Goal: Information Seeking & Learning: Learn about a topic

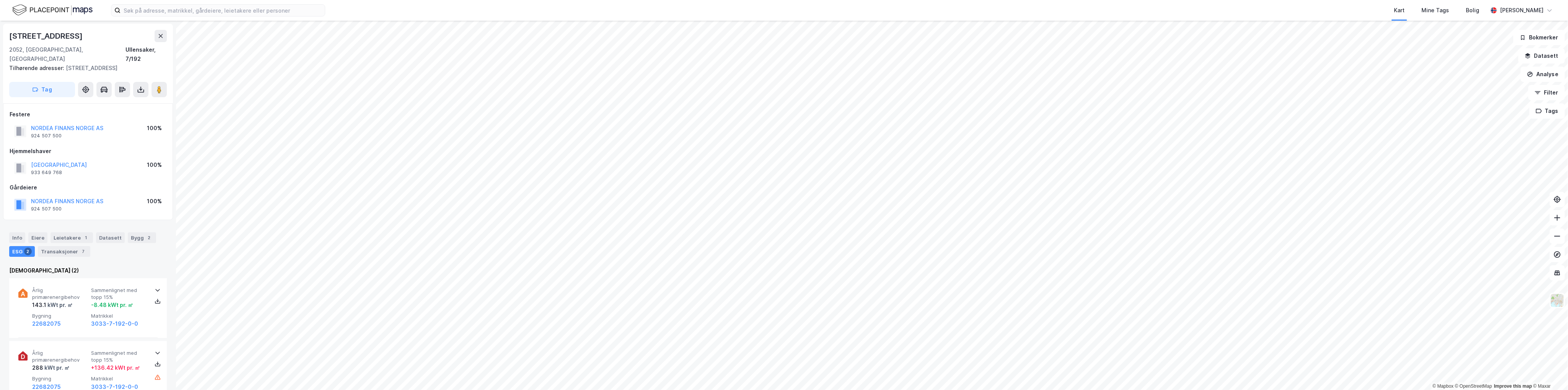
click at [890, 389] on html "Kart Mine Tags Bolig [PERSON_NAME] © Mapbox © OpenStreetMap Improve this map © …" at bounding box center [784, 195] width 1568 height 390
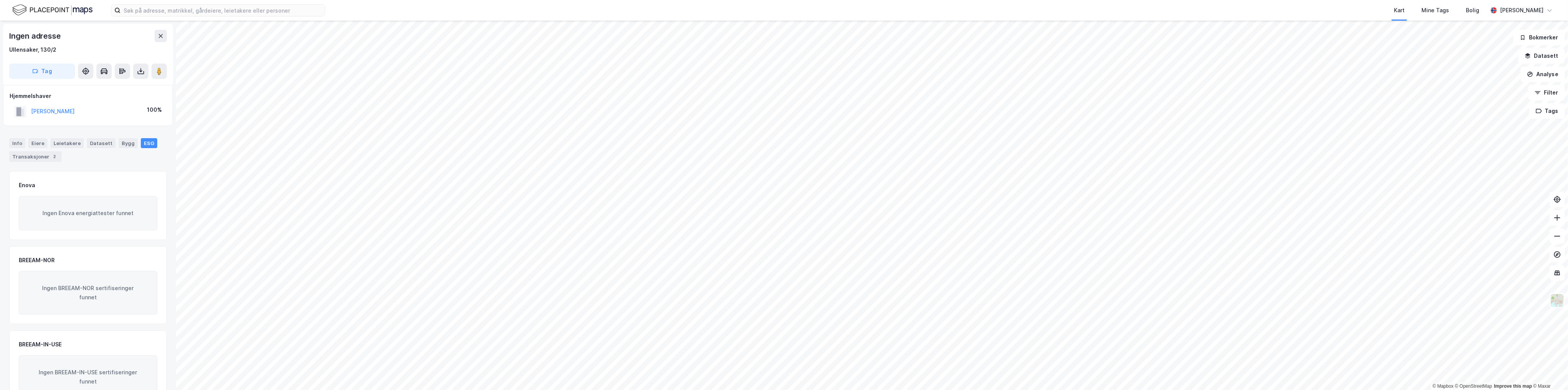
click at [864, 389] on html "Kart Mine Tags Bolig [PERSON_NAME] © Mapbox © OpenStreetMap Improve this map © …" at bounding box center [784, 195] width 1568 height 390
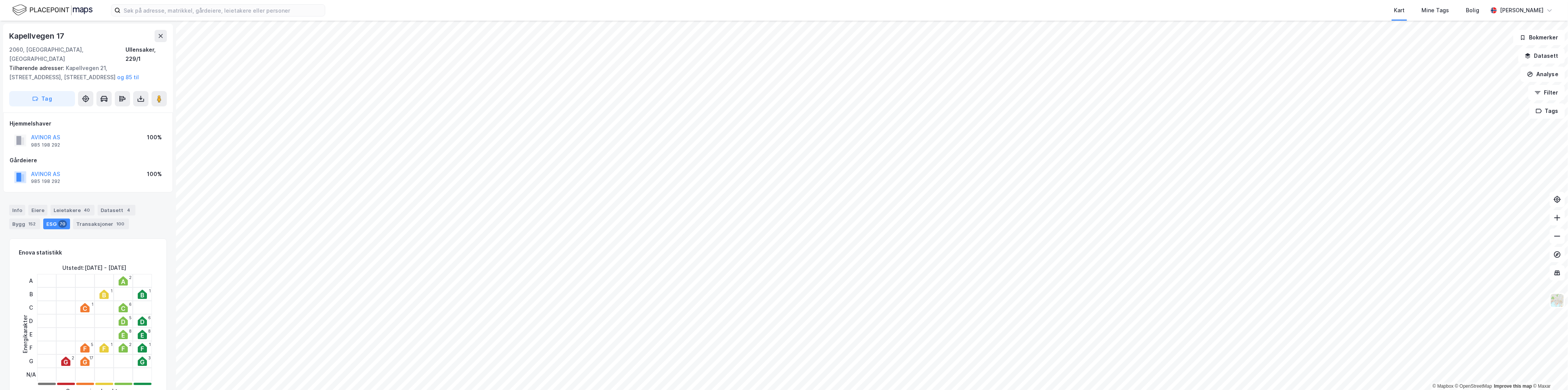
click at [915, 389] on html "Kart Mine Tags Bolig [PERSON_NAME] © Mapbox © OpenStreetMap Improve this map © …" at bounding box center [784, 195] width 1568 height 390
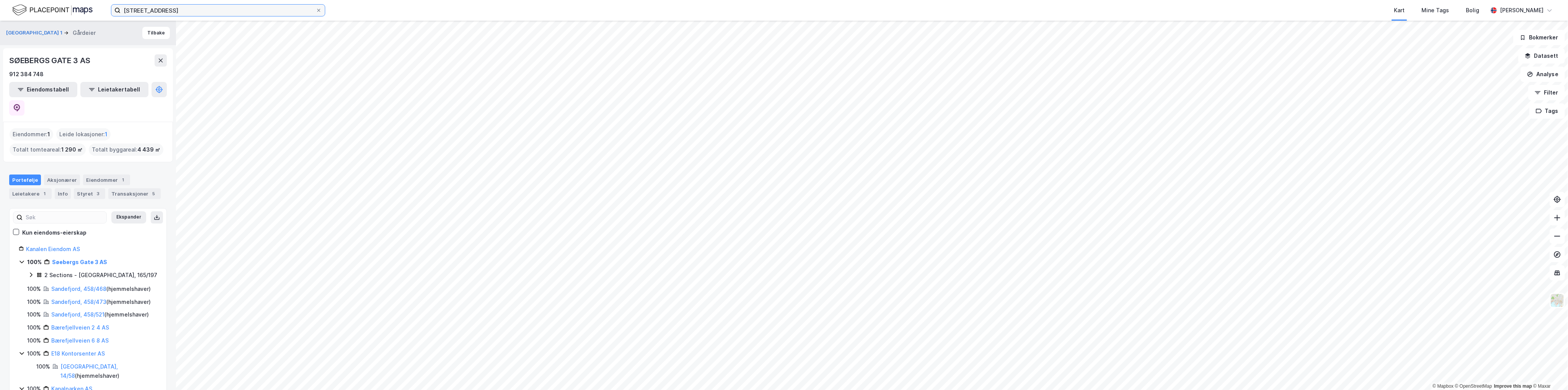
click at [246, 15] on input "[STREET_ADDRESS]" at bounding box center [217, 10] width 196 height 12
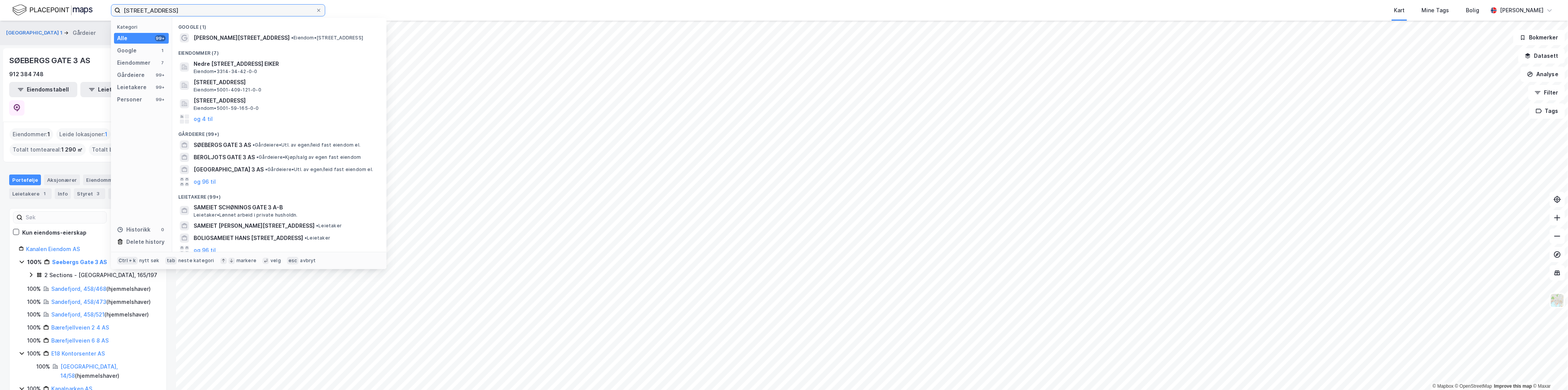
click at [246, 15] on input "[STREET_ADDRESS]" at bounding box center [217, 10] width 196 height 12
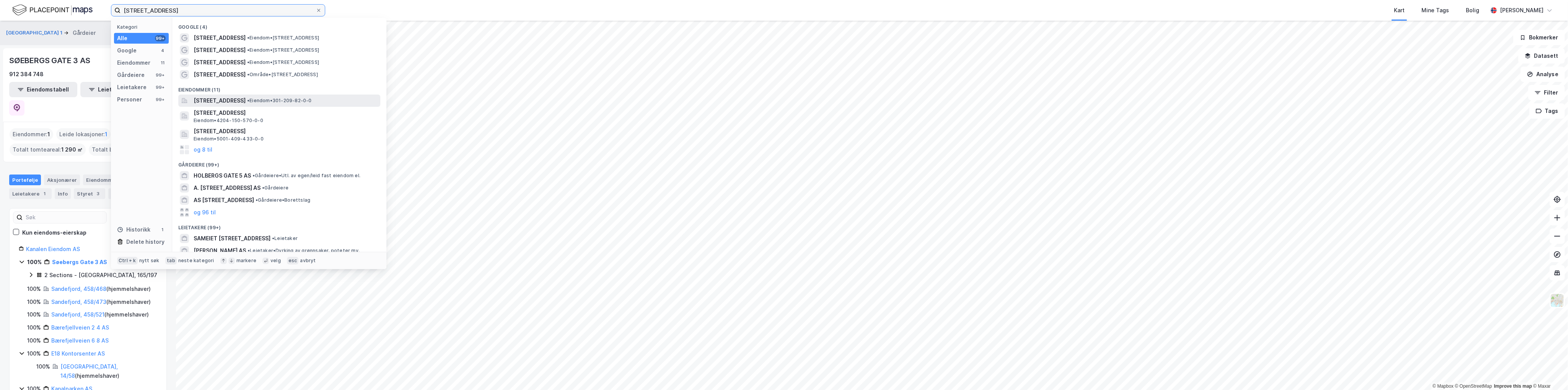
type input "[STREET_ADDRESS]"
click at [246, 99] on span "[STREET_ADDRESS]" at bounding box center [219, 101] width 52 height 9
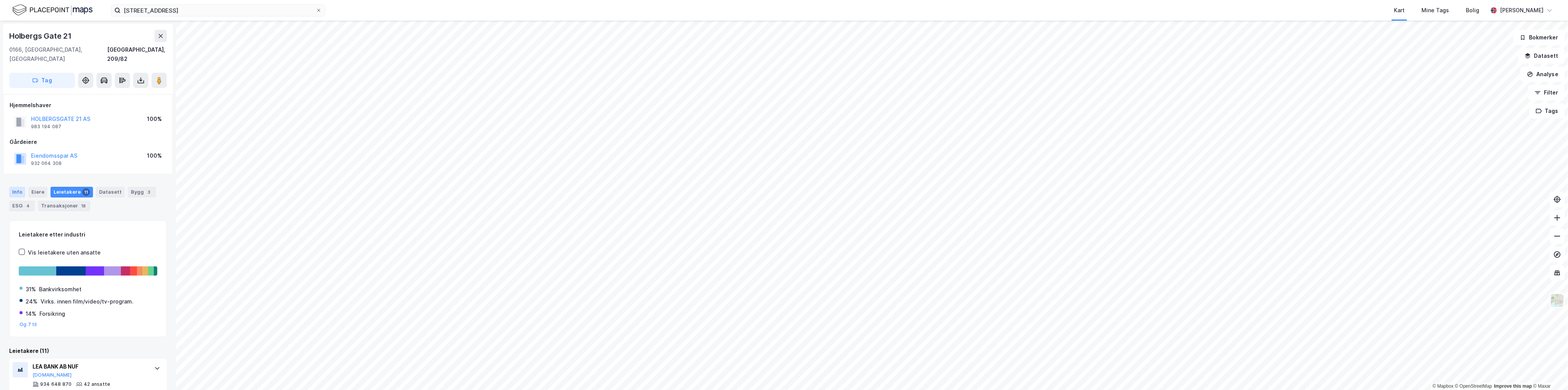
click at [14, 186] on div "Info" at bounding box center [17, 192] width 16 height 11
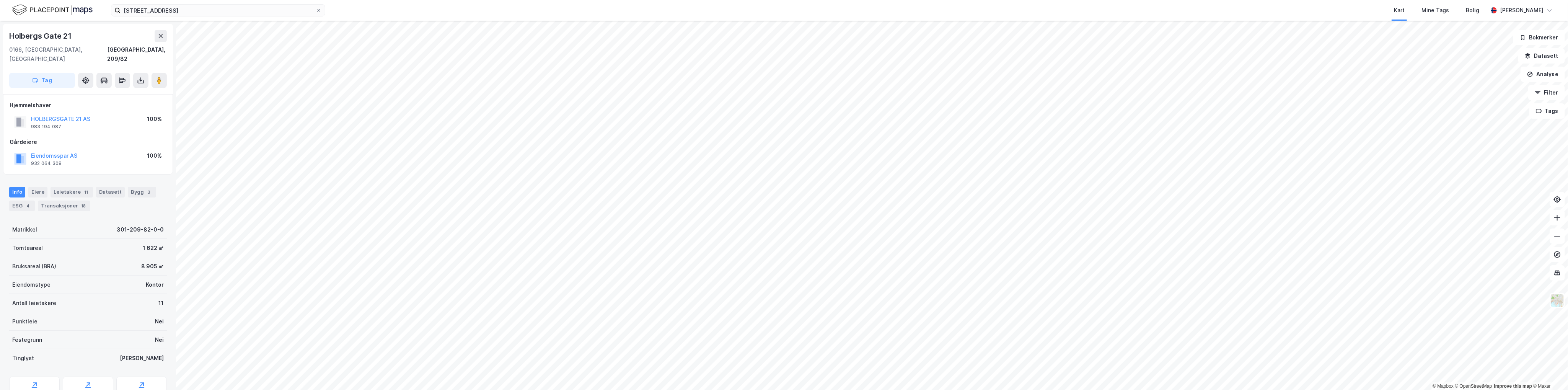
scroll to position [26, 0]
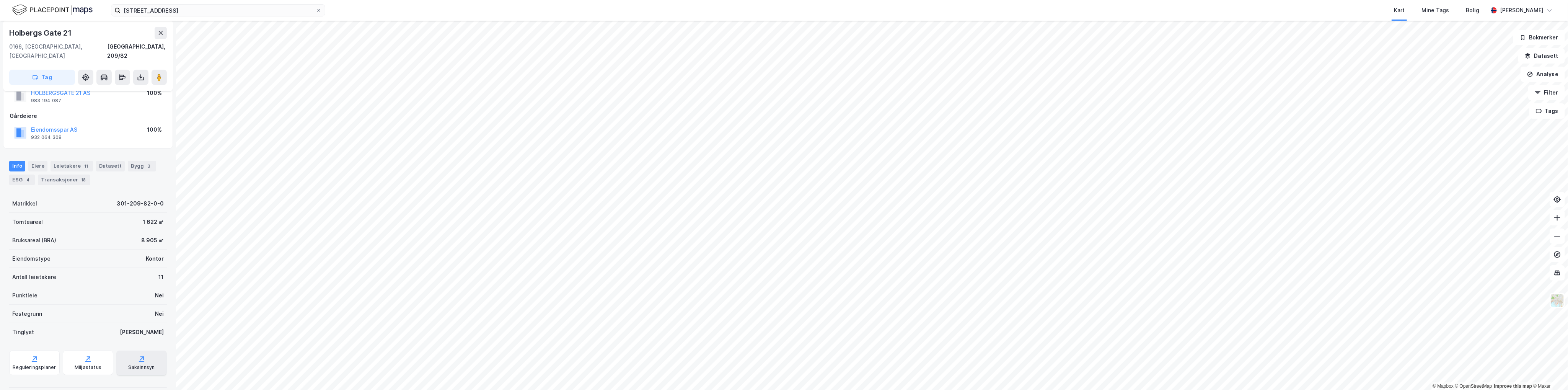
click at [137, 364] on div "Saksinnsyn" at bounding box center [141, 366] width 26 height 6
